Goal: Task Accomplishment & Management: Manage account settings

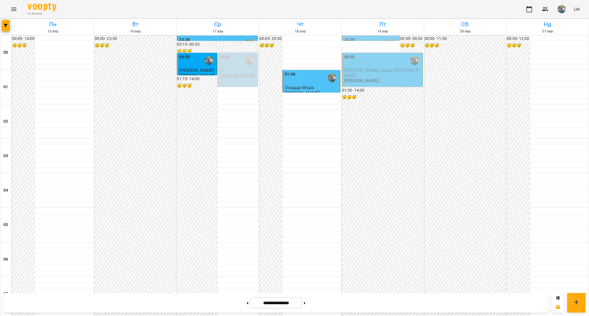
scroll to position [573, 0]
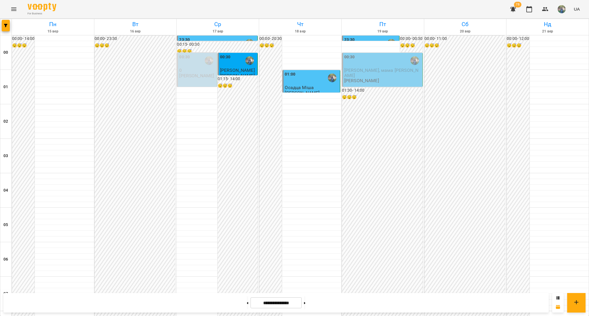
click at [357, 72] on span "[PERSON_NAME], мама [PERSON_NAME]" at bounding box center [381, 73] width 74 height 10
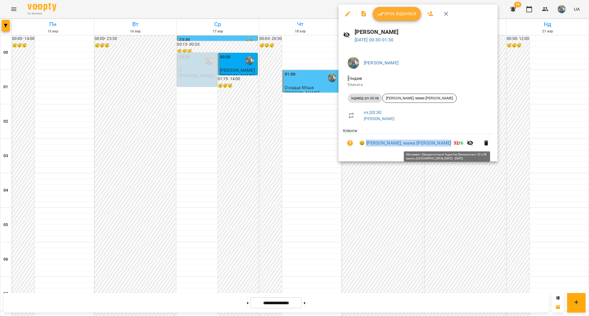
drag, startPoint x: 366, startPoint y: 138, endPoint x: 443, endPoint y: 143, distance: 76.7
click at [442, 143] on li "😀 Денис, мама Анастасия Брязкало 32 / 6" at bounding box center [418, 143] width 150 height 18
copy link "[PERSON_NAME], мама [PERSON_NAME]"
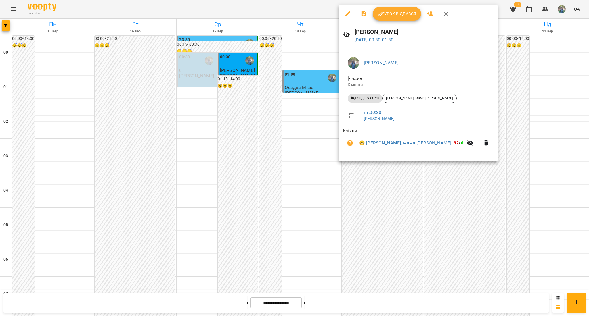
click at [314, 152] on div at bounding box center [294, 158] width 589 height 316
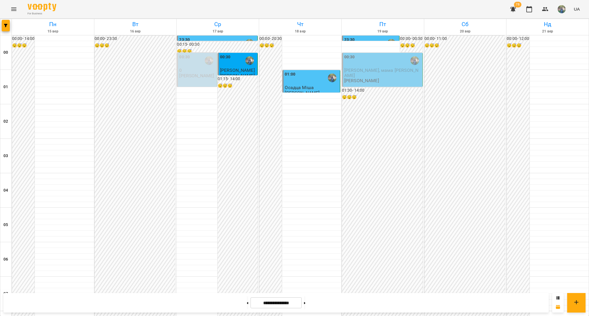
click at [374, 68] on span "[PERSON_NAME], мама [PERSON_NAME]" at bounding box center [381, 73] width 74 height 10
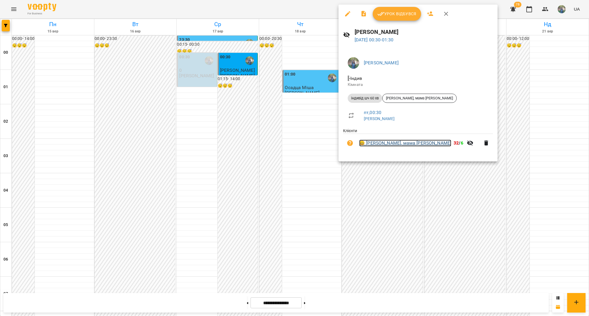
click at [387, 144] on link "😀 Денис, мама Анастасия Брязкало" at bounding box center [405, 143] width 92 height 7
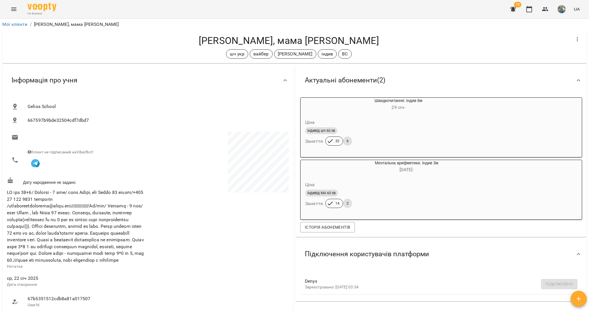
click at [15, 10] on icon "Menu" at bounding box center [13, 9] width 7 height 7
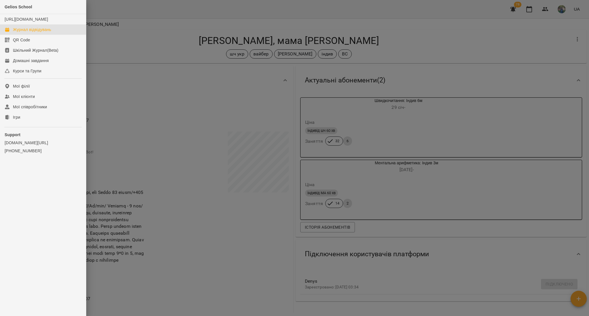
click at [20, 33] on div "Журнал відвідувань" at bounding box center [32, 30] width 38 height 6
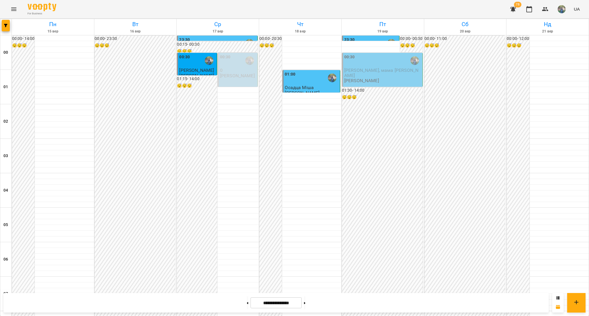
click at [358, 78] on p "[PERSON_NAME]" at bounding box center [361, 80] width 35 height 5
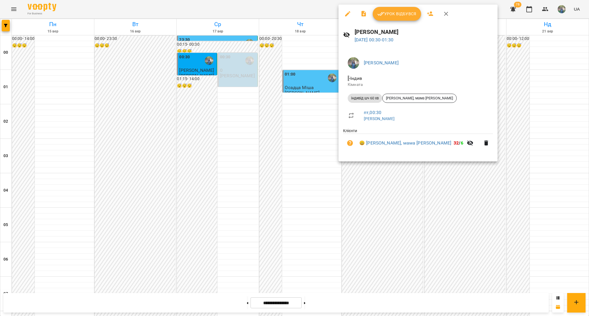
click at [391, 15] on span "Урок відбувся" at bounding box center [396, 13] width 39 height 7
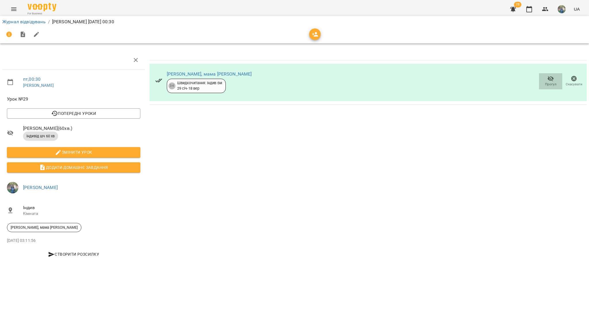
click at [547, 83] on span "Прогул" at bounding box center [551, 84] width 12 height 5
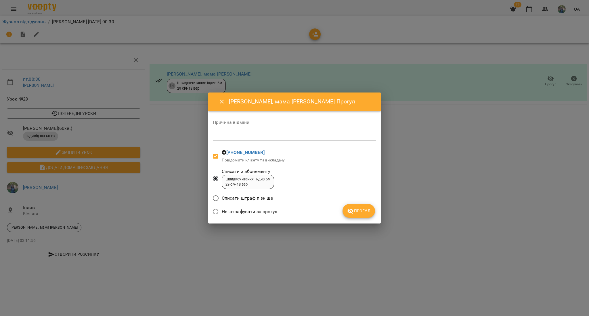
click at [232, 137] on textarea at bounding box center [294, 135] width 163 height 5
type textarea "**********"
click at [358, 212] on span "Прогул" at bounding box center [358, 211] width 23 height 7
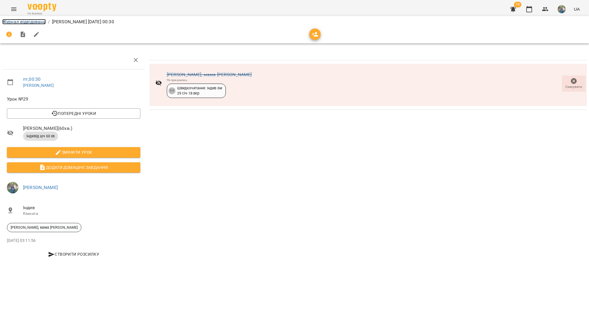
click at [14, 22] on link "Журнал відвідувань" at bounding box center [23, 21] width 43 height 5
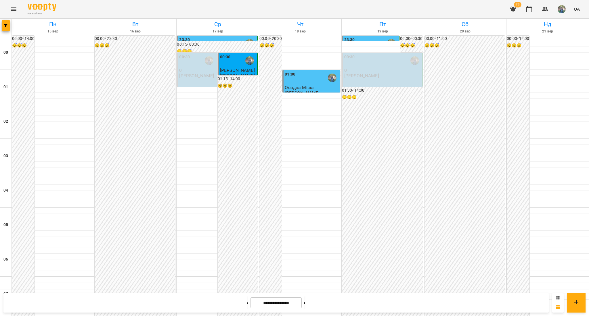
scroll to position [573, 0]
